Goal: Complete application form

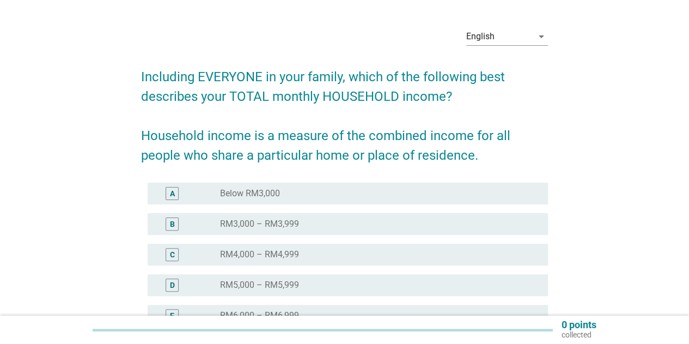
scroll to position [54, 0]
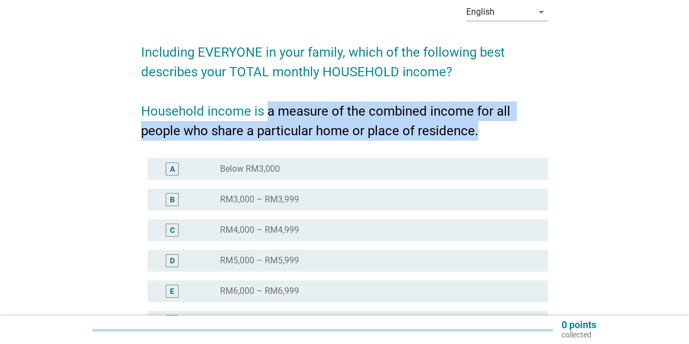
drag, startPoint x: 266, startPoint y: 117, endPoint x: 485, endPoint y: 129, distance: 219.4
click at [485, 129] on h2 "Including EVERYONE in your family, which of the following best describes your T…" at bounding box center [344, 86] width 407 height 109
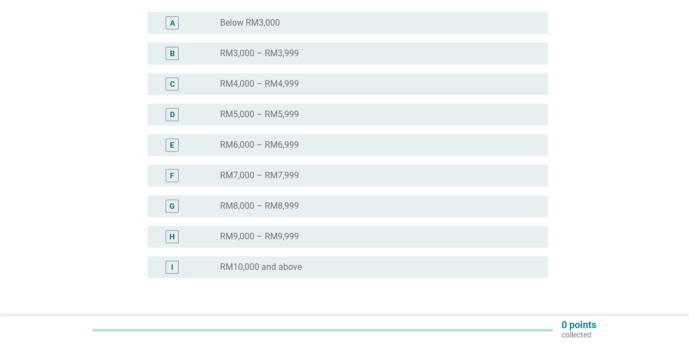
scroll to position [218, 0]
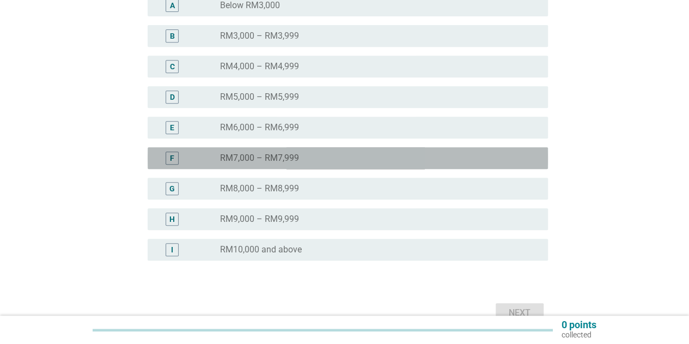
click at [305, 150] on div "F radio_button_unchecked RM7,000 – RM7,999" at bounding box center [348, 158] width 401 height 22
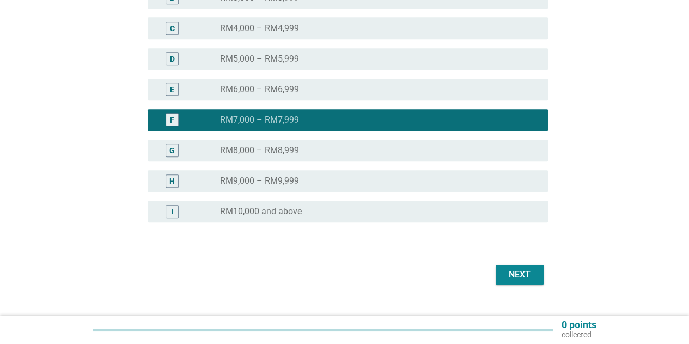
scroll to position [277, 0]
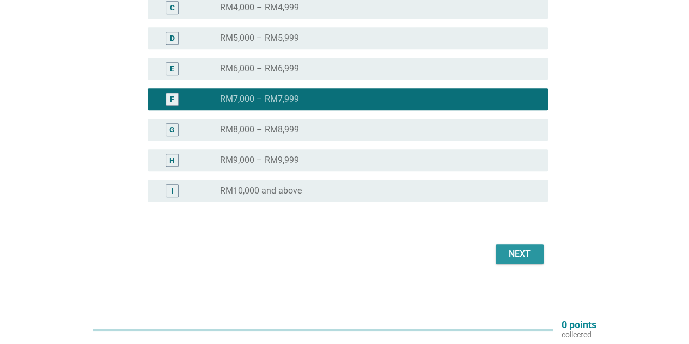
click at [503, 258] on button "Next" at bounding box center [520, 254] width 48 height 20
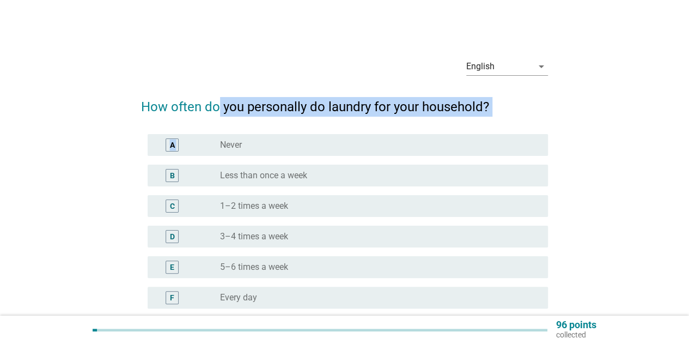
drag, startPoint x: 220, startPoint y: 100, endPoint x: 394, endPoint y: 112, distance: 174.8
click at [395, 114] on h2 "How often do you personally do laundry for your household?" at bounding box center [344, 101] width 407 height 31
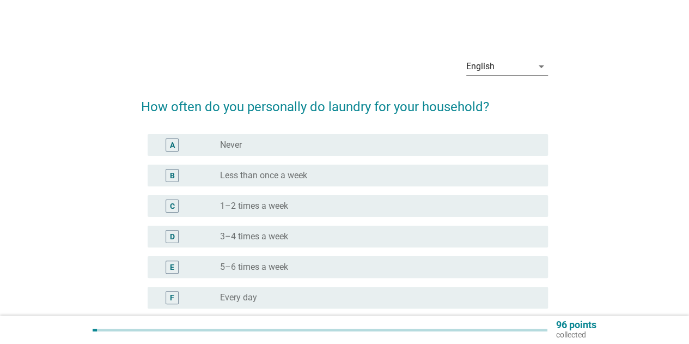
click at [427, 105] on h2 "How often do you personally do laundry for your household?" at bounding box center [344, 101] width 407 height 31
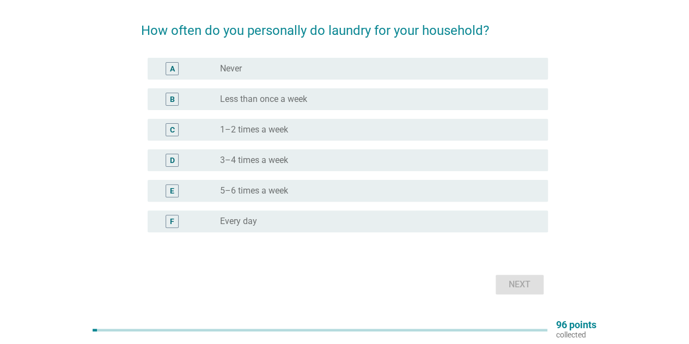
scroll to position [52, 0]
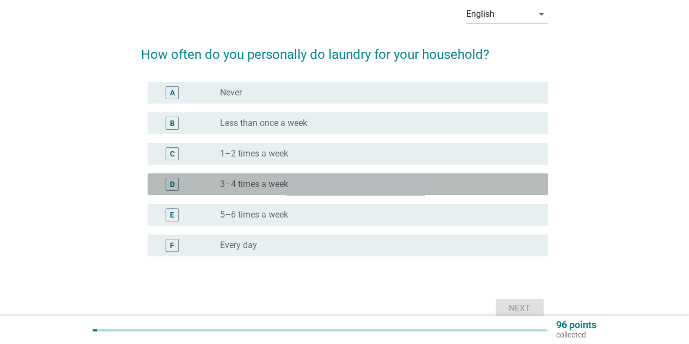
click at [280, 189] on label "3–4 times a week" at bounding box center [254, 184] width 68 height 11
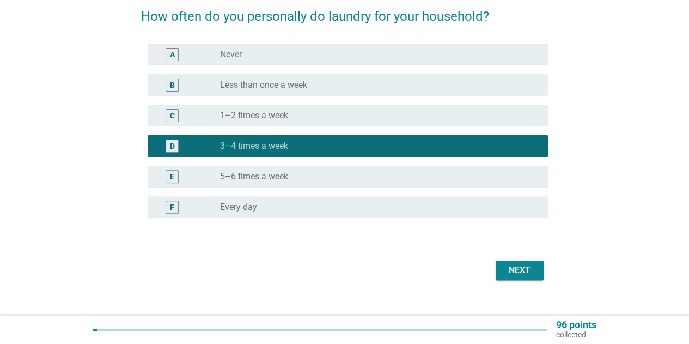
scroll to position [107, 0]
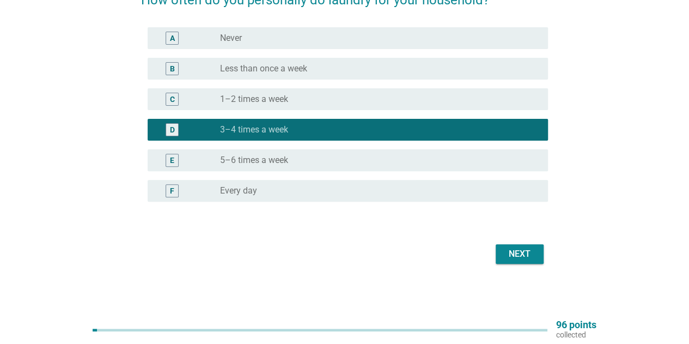
click at [502, 247] on button "Next" at bounding box center [520, 254] width 48 height 20
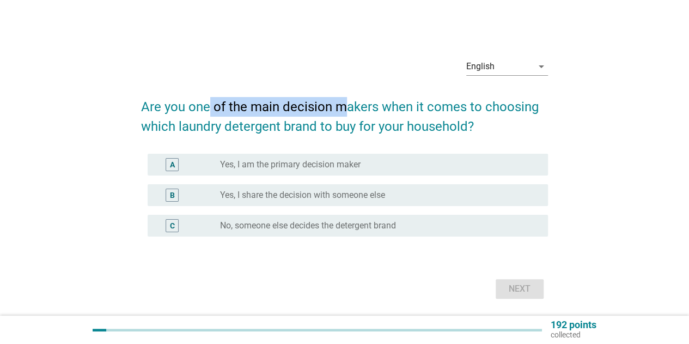
drag, startPoint x: 210, startPoint y: 108, endPoint x: 341, endPoint y: 107, distance: 130.8
click at [341, 107] on h2 "Are you one of the main decision makers when it comes to choosing which laundry…" at bounding box center [344, 111] width 407 height 50
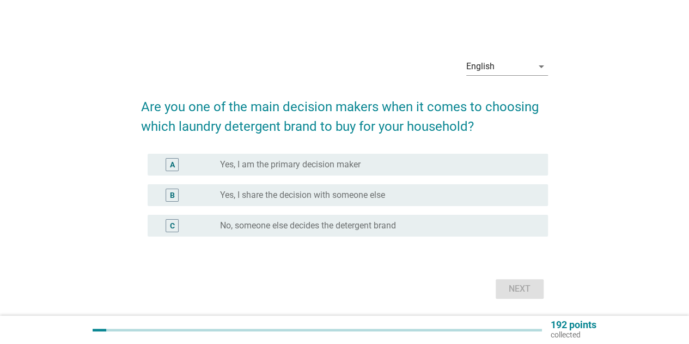
click at [323, 166] on label "Yes, I am the primary decision maker" at bounding box center [290, 164] width 141 height 11
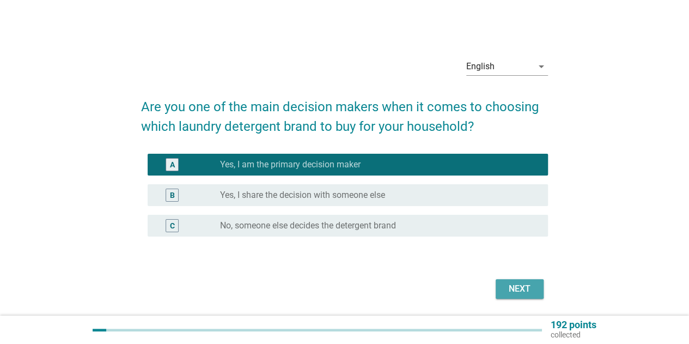
click at [511, 287] on div "Next" at bounding box center [520, 288] width 31 height 13
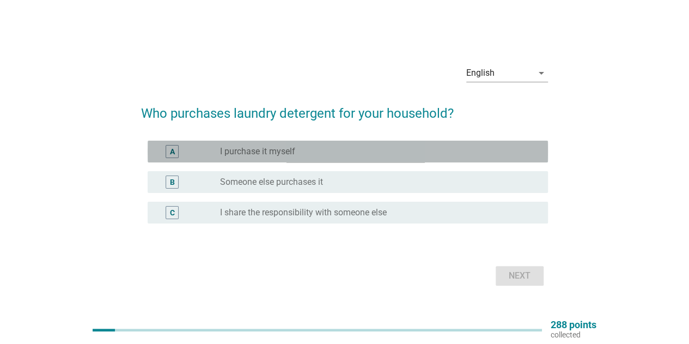
click at [277, 154] on label "I purchase it myself" at bounding box center [257, 151] width 75 height 11
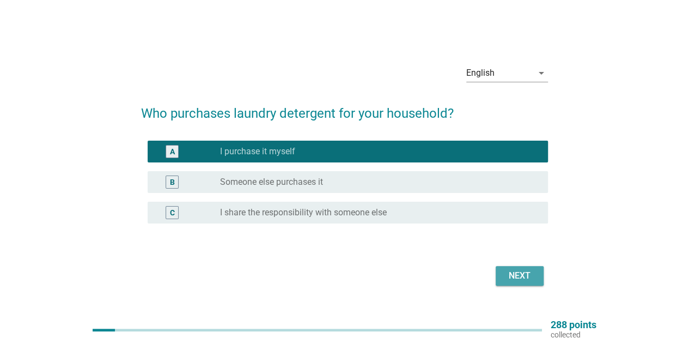
click at [517, 275] on div "Next" at bounding box center [520, 275] width 31 height 13
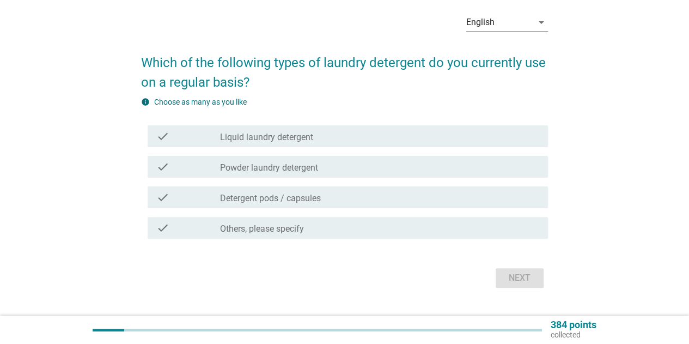
scroll to position [54, 0]
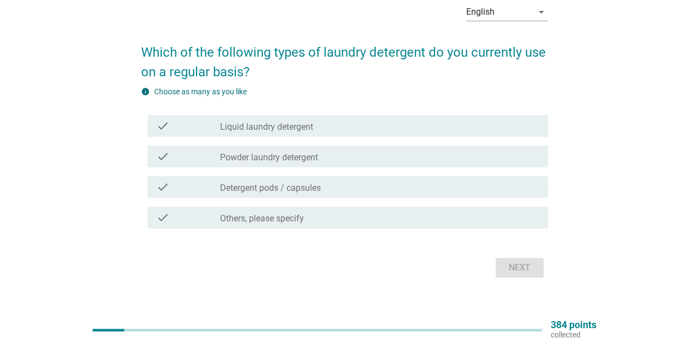
click at [303, 131] on label "Liquid laundry detergent" at bounding box center [266, 127] width 93 height 11
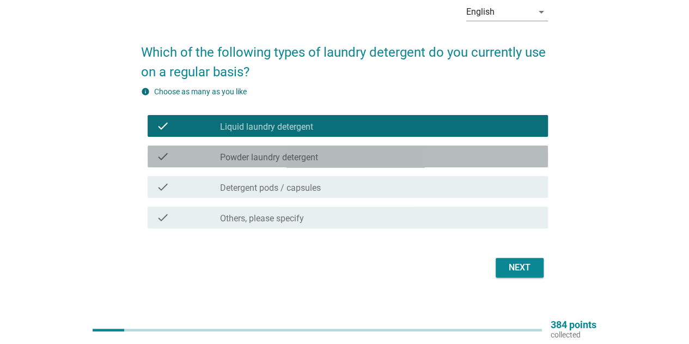
click at [294, 160] on label "Powder laundry detergent" at bounding box center [269, 157] width 98 height 11
click at [299, 156] on label "Powder laundry detergent" at bounding box center [269, 157] width 98 height 11
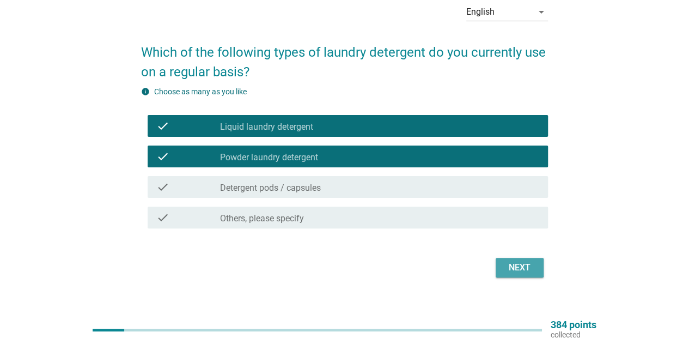
click at [532, 265] on div "Next" at bounding box center [520, 267] width 31 height 13
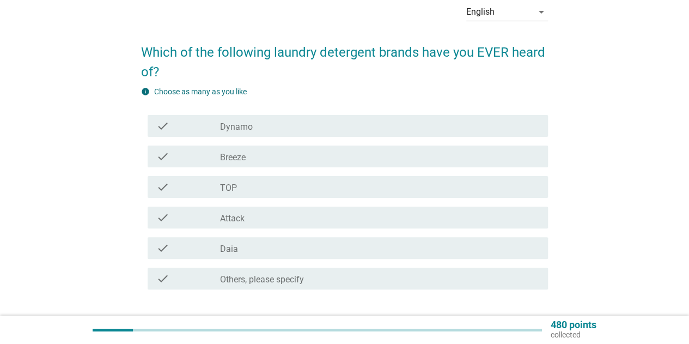
click at [266, 124] on div "check_box_outline_blank Dynamo" at bounding box center [379, 125] width 319 height 13
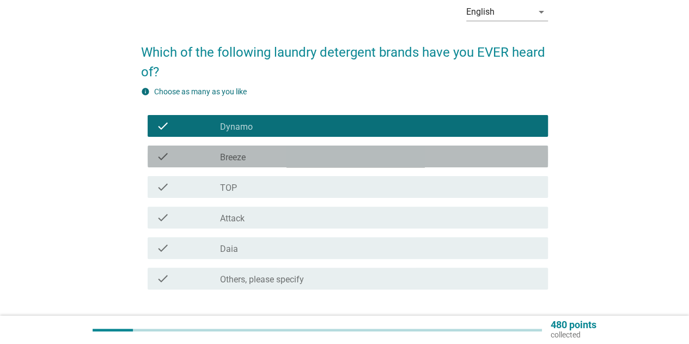
click at [263, 154] on div "check_box_outline_blank Breeze" at bounding box center [379, 156] width 319 height 13
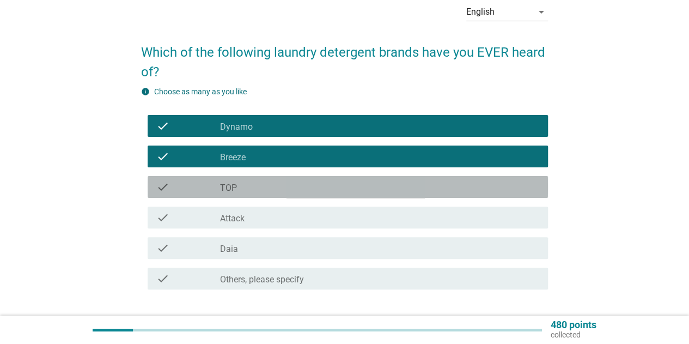
click at [265, 191] on div "check_box_outline_blank TOP" at bounding box center [379, 186] width 319 height 13
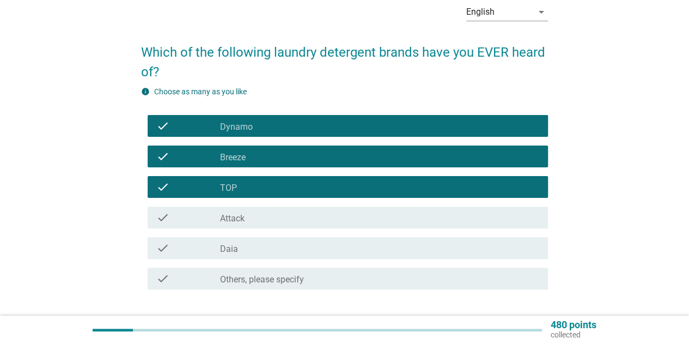
click at [262, 245] on div "check_box_outline_blank Daia" at bounding box center [379, 247] width 319 height 13
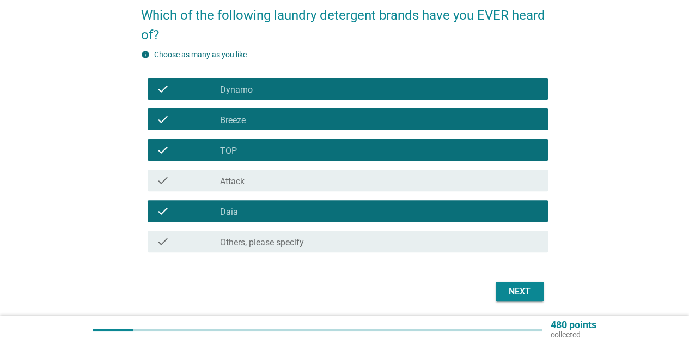
scroll to position [109, 0]
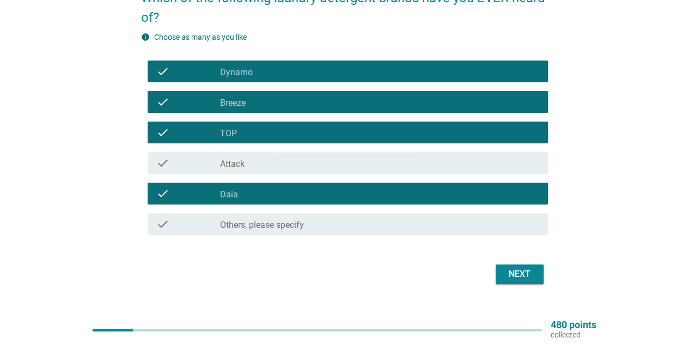
click at [264, 172] on div "check check_box_outline_blank Attack" at bounding box center [348, 163] width 401 height 22
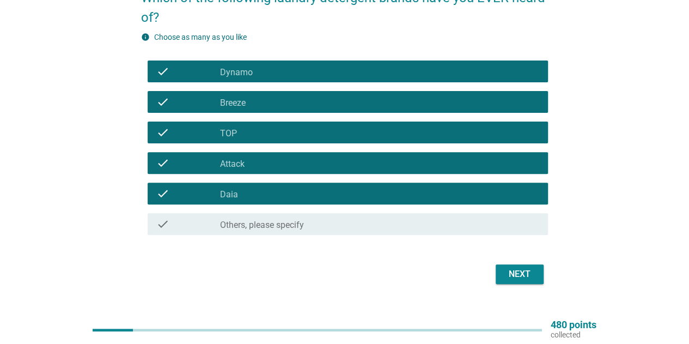
click at [504, 278] on button "Next" at bounding box center [520, 274] width 48 height 20
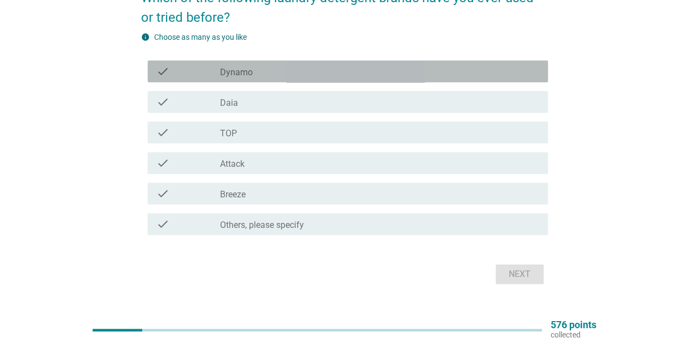
click at [258, 74] on div "check_box_outline_blank Dynamo" at bounding box center [379, 71] width 319 height 13
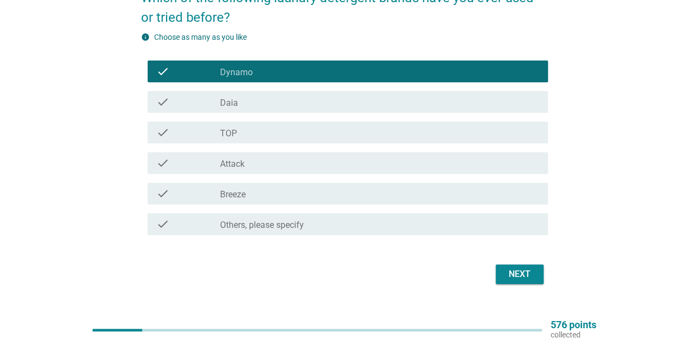
click at [253, 105] on div "check_box_outline_blank Daia" at bounding box center [379, 101] width 319 height 13
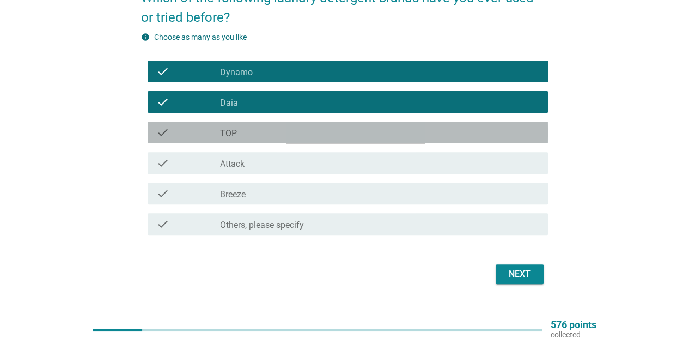
click at [257, 135] on div "check_box_outline_blank TOP" at bounding box center [379, 132] width 319 height 13
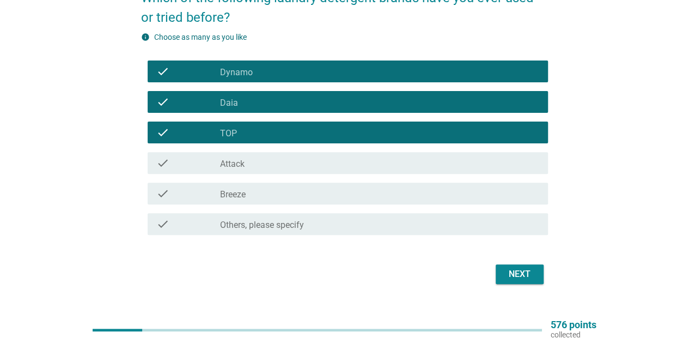
click at [260, 205] on div "check check_box_outline_blank Breeze" at bounding box center [344, 193] width 407 height 31
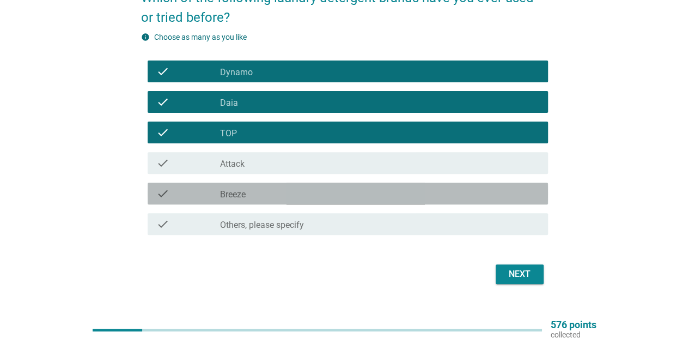
click at [263, 196] on div "check_box_outline_blank Breeze" at bounding box center [379, 193] width 319 height 13
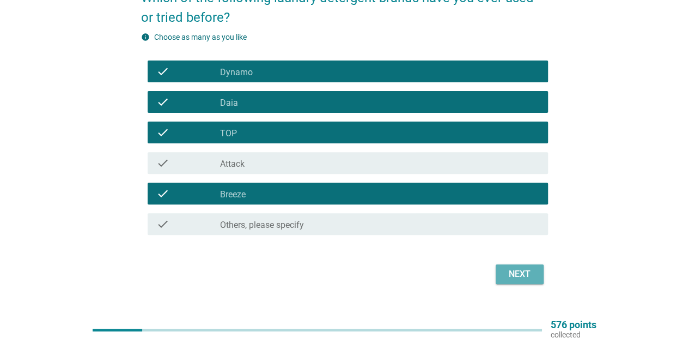
click at [515, 270] on div "Next" at bounding box center [520, 274] width 31 height 13
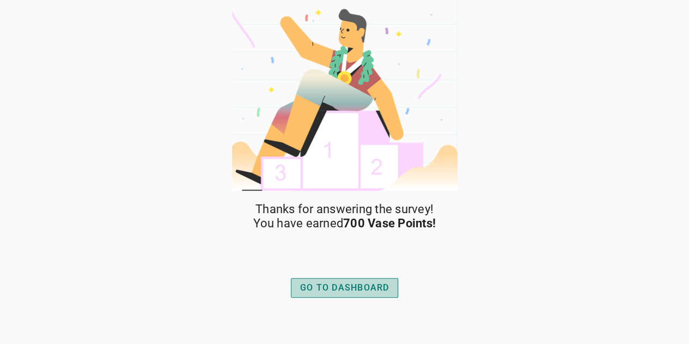
click at [344, 290] on div "GO TO DASHBOARD" at bounding box center [344, 287] width 89 height 13
